Goal: Find specific page/section: Find specific page/section

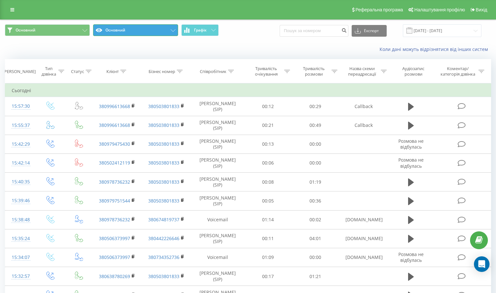
click at [166, 28] on button "Основний" at bounding box center [135, 30] width 85 height 12
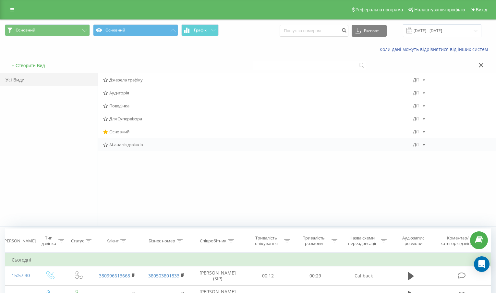
click at [119, 145] on span "AI-аналіз дзвінків" at bounding box center [258, 145] width 310 height 5
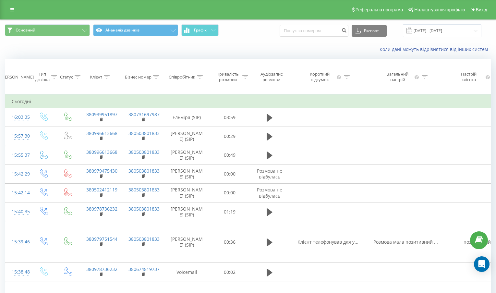
scroll to position [0, 487]
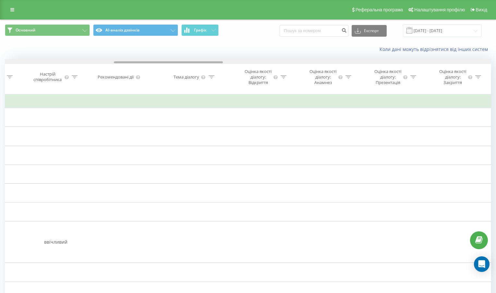
click at [82, 62] on div at bounding box center [248, 61] width 487 height 5
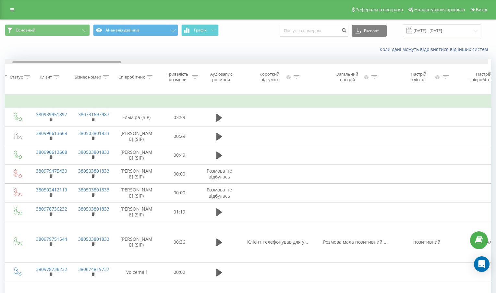
scroll to position [0, 43]
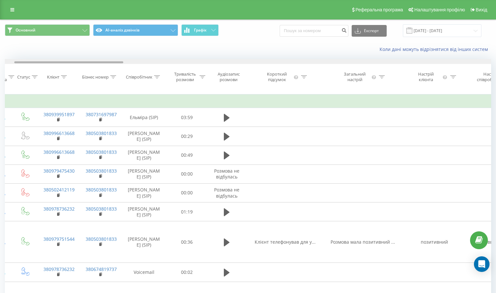
drag, startPoint x: 131, startPoint y: 62, endPoint x: 31, endPoint y: 61, distance: 99.7
click at [31, 61] on div at bounding box center [248, 61] width 487 height 5
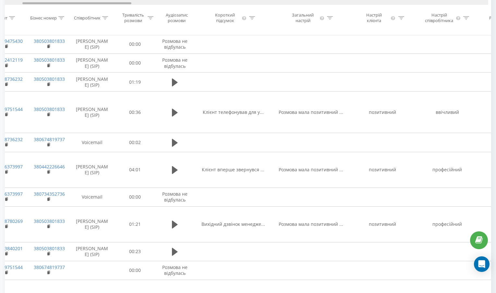
scroll to position [0, 0]
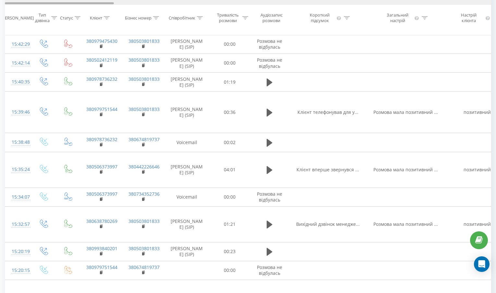
drag, startPoint x: 67, startPoint y: 4, endPoint x: 53, endPoint y: 3, distance: 14.0
click at [53, 3] on div at bounding box center [59, 3] width 109 height 2
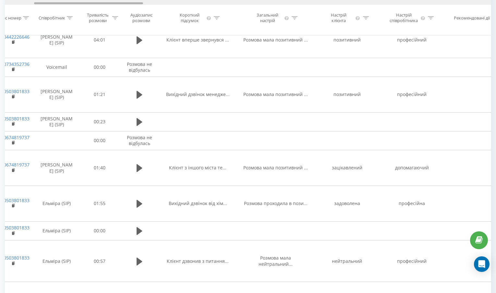
drag, startPoint x: 58, startPoint y: 3, endPoint x: 87, endPoint y: 9, distance: 29.8
click at [87, 9] on div "Дата дзвінка Тип дзвінка Статус Клієнт Бізнес номер Співробітник Тривалість роз…" at bounding box center [248, 17] width 487 height 35
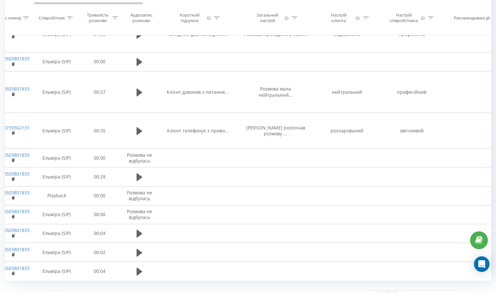
click at [390, 291] on link "2" at bounding box center [393, 295] width 10 height 9
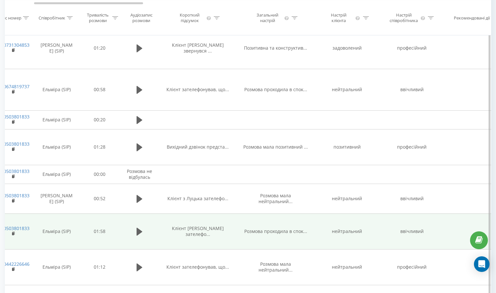
scroll to position [595, 0]
